Goal: Navigation & Orientation: Find specific page/section

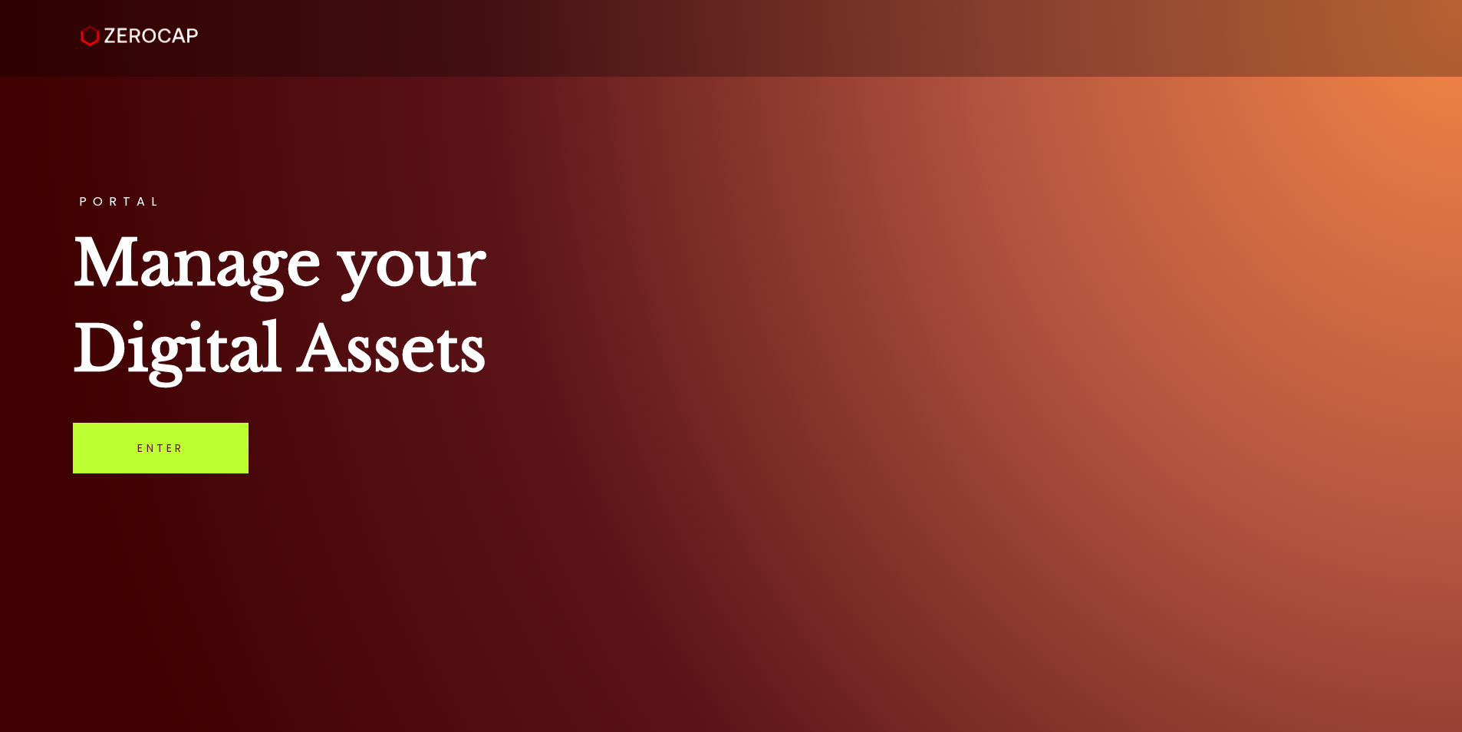
click at [177, 460] on link "Enter" at bounding box center [161, 448] width 176 height 51
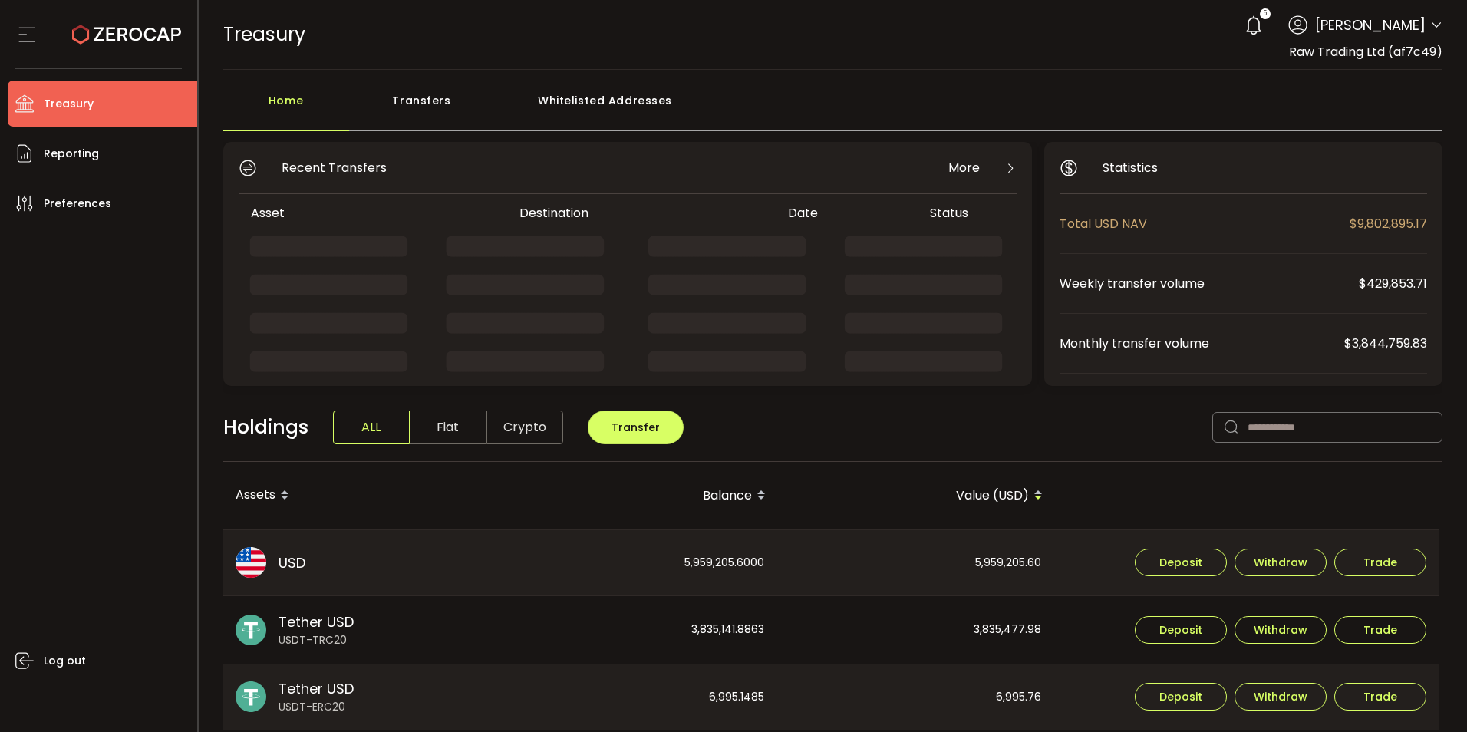
click at [423, 101] on div "Transfers" at bounding box center [422, 108] width 146 height 46
